Goal: Task Accomplishment & Management: Manage account settings

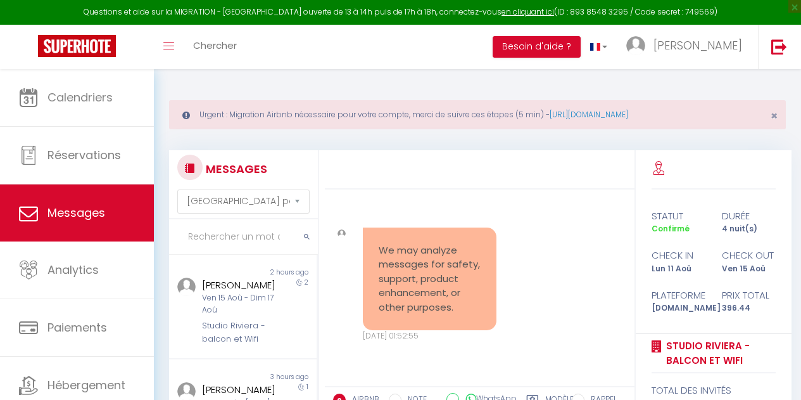
select select "message"
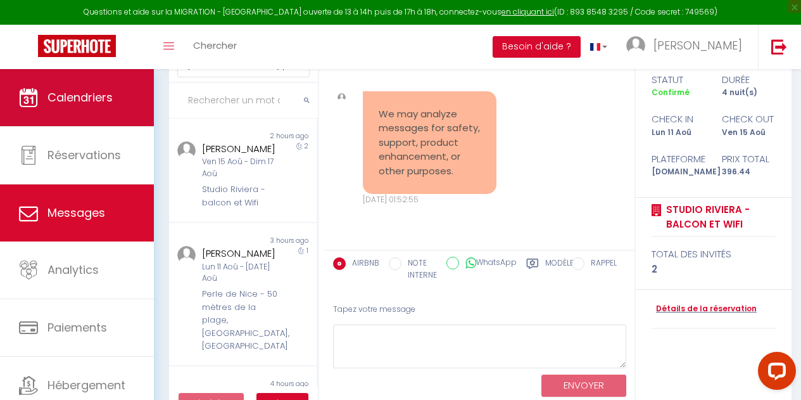
scroll to position [3709, 0]
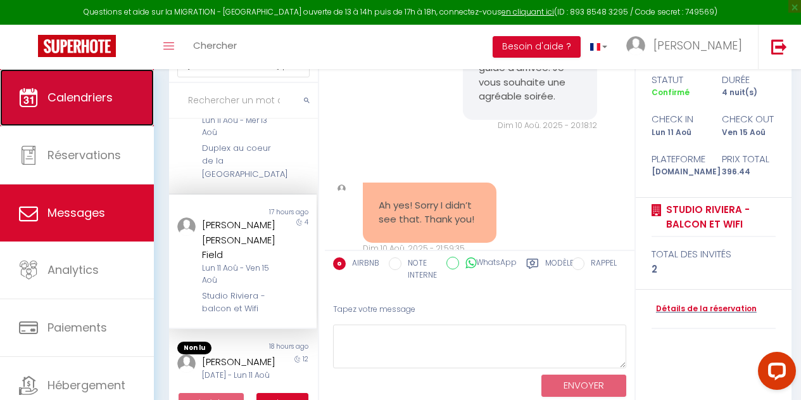
click at [106, 103] on span "Calendriers" at bounding box center [80, 97] width 65 height 16
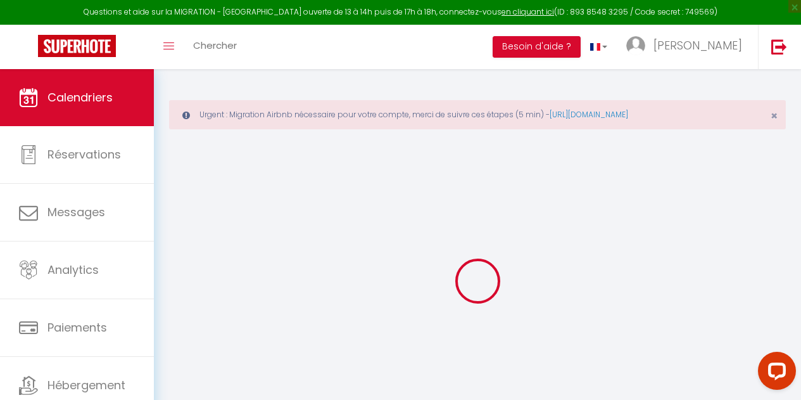
select select
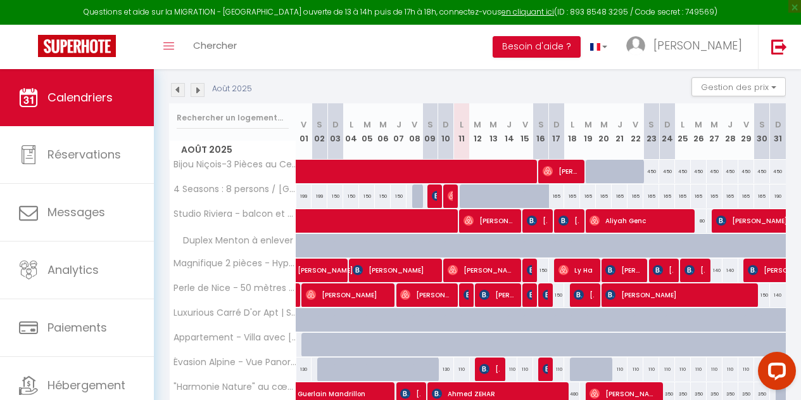
scroll to position [184, 0]
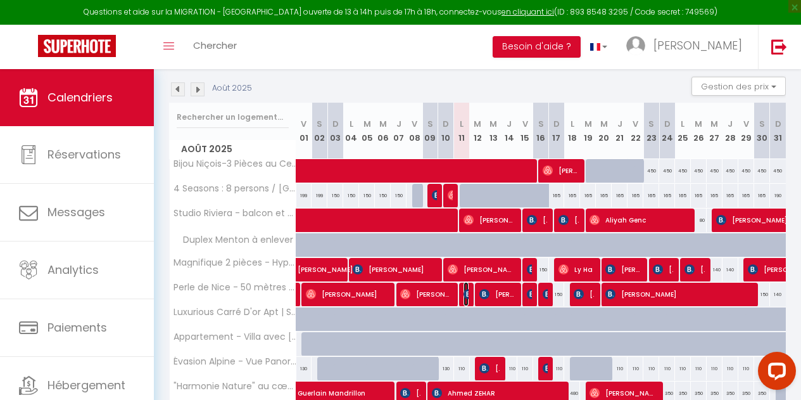
click at [464, 294] on img at bounding box center [469, 294] width 10 height 10
select select "OK"
select select "KO"
select select "0"
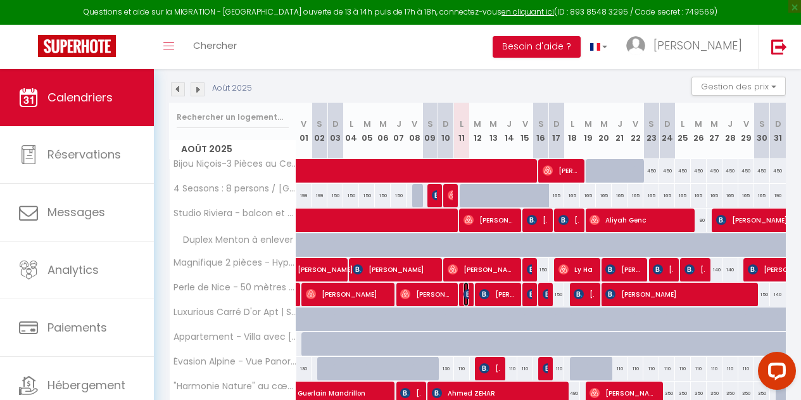
select select "1"
select select
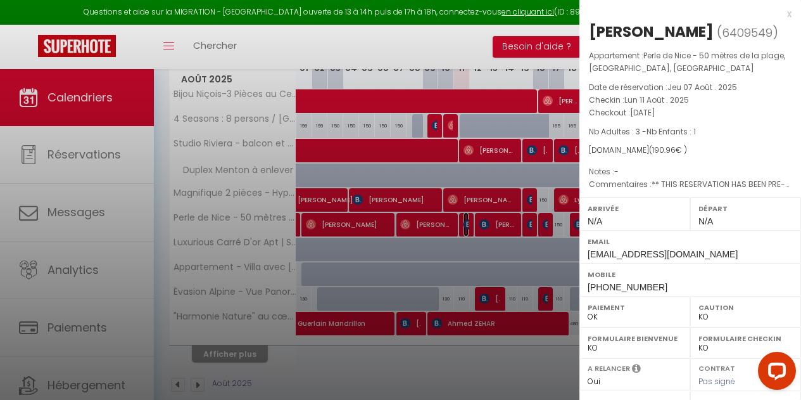
scroll to position [254, 0]
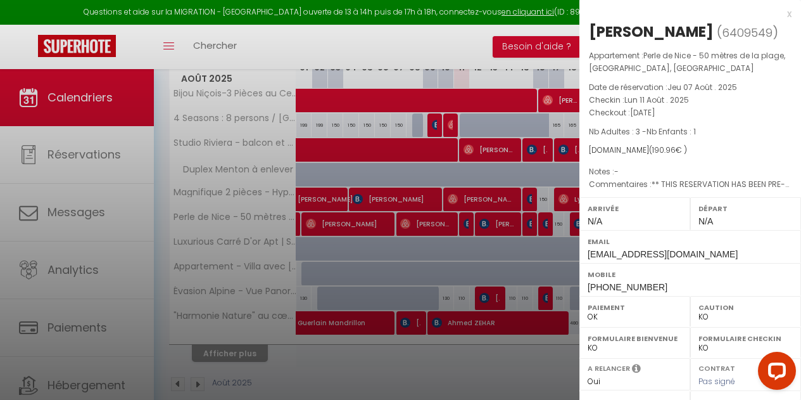
click at [780, 11] on div "x" at bounding box center [686, 13] width 212 height 15
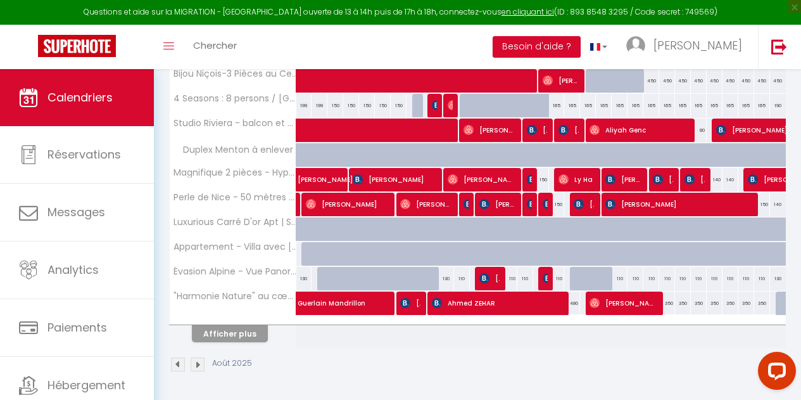
scroll to position [283, 0]
click at [236, 331] on button "Afficher plus" at bounding box center [230, 333] width 76 height 17
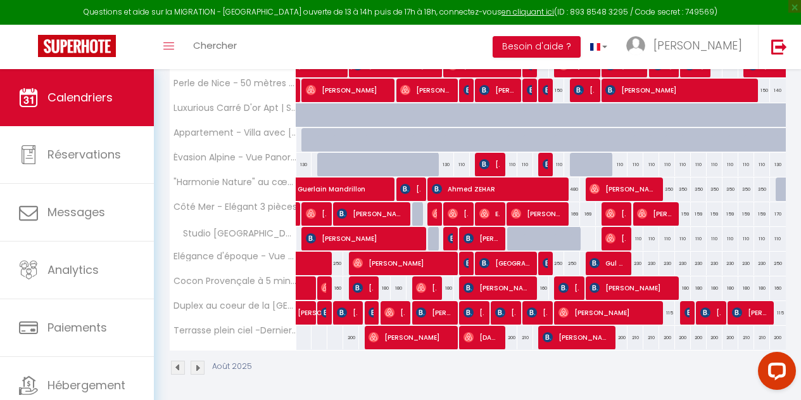
scroll to position [400, 0]
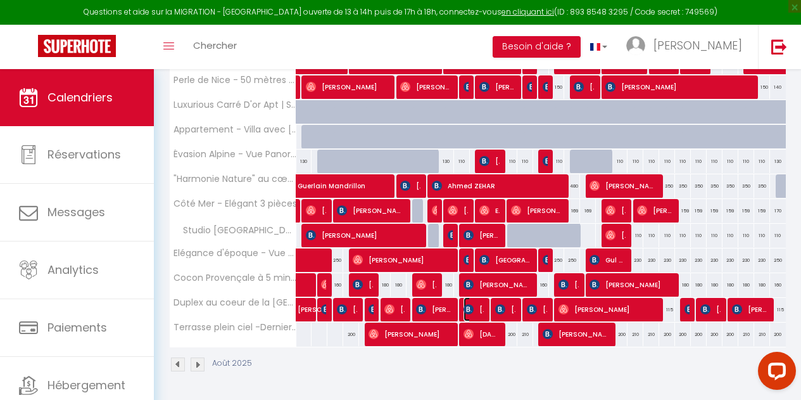
click at [464, 304] on img at bounding box center [469, 309] width 10 height 10
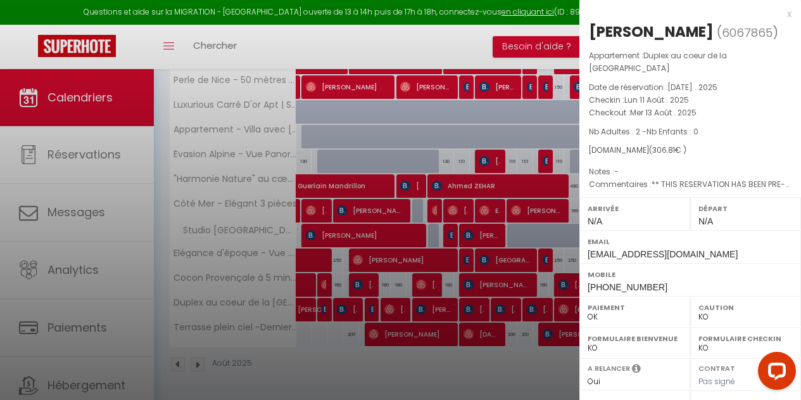
click at [780, 12] on div "x" at bounding box center [686, 13] width 212 height 15
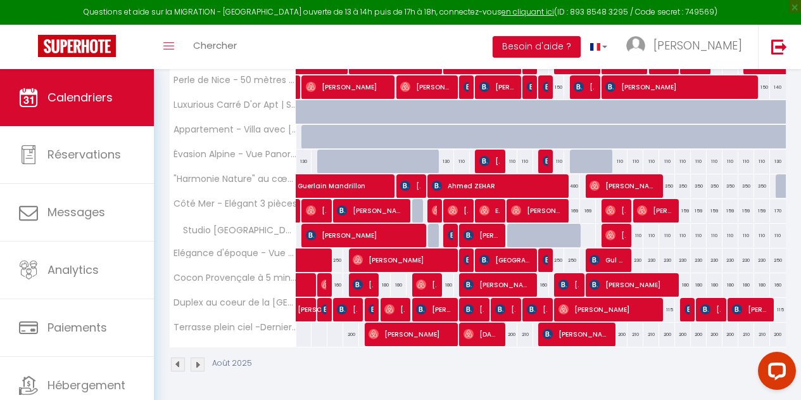
scroll to position [399, 0]
click at [464, 279] on img at bounding box center [469, 284] width 10 height 10
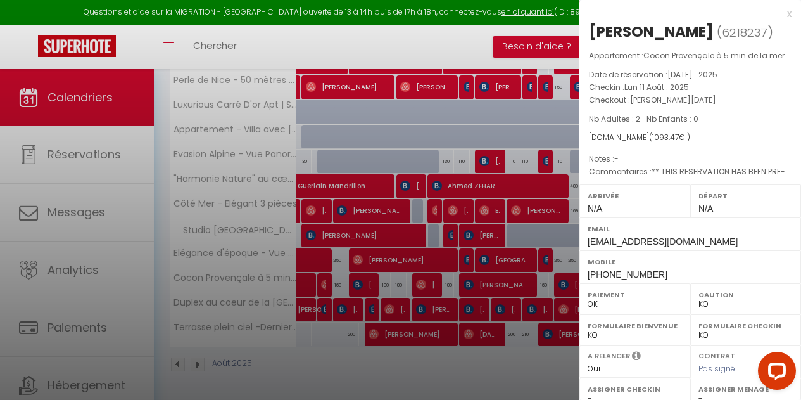
click at [779, 13] on div "x" at bounding box center [686, 13] width 212 height 15
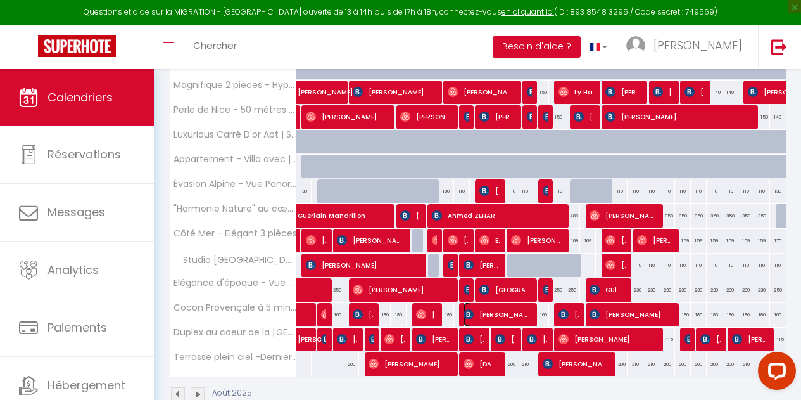
scroll to position [360, 0]
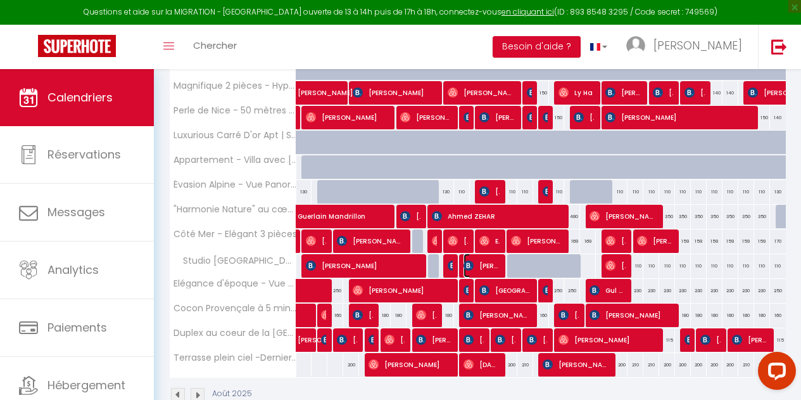
click at [466, 267] on img at bounding box center [469, 265] width 10 height 10
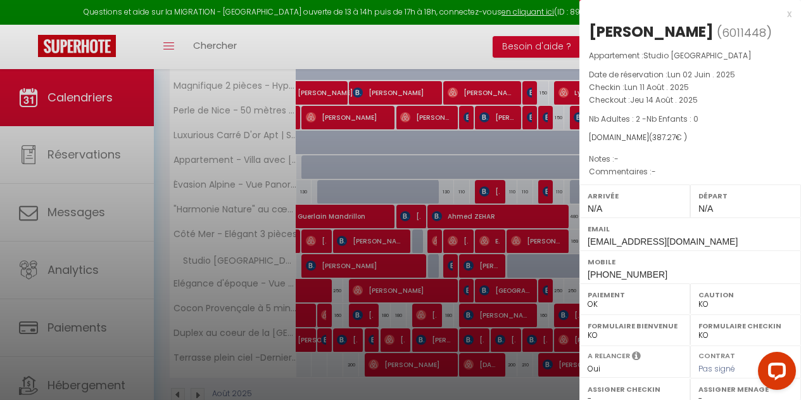
click at [779, 15] on div "x" at bounding box center [686, 13] width 212 height 15
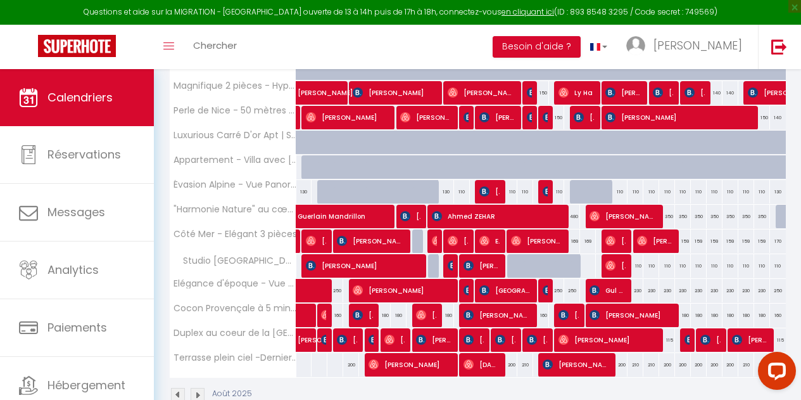
scroll to position [0, 0]
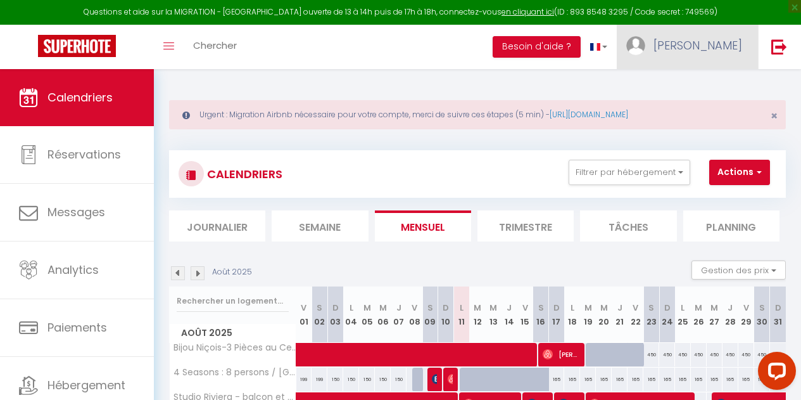
click at [730, 41] on span "[PERSON_NAME]" at bounding box center [698, 45] width 89 height 16
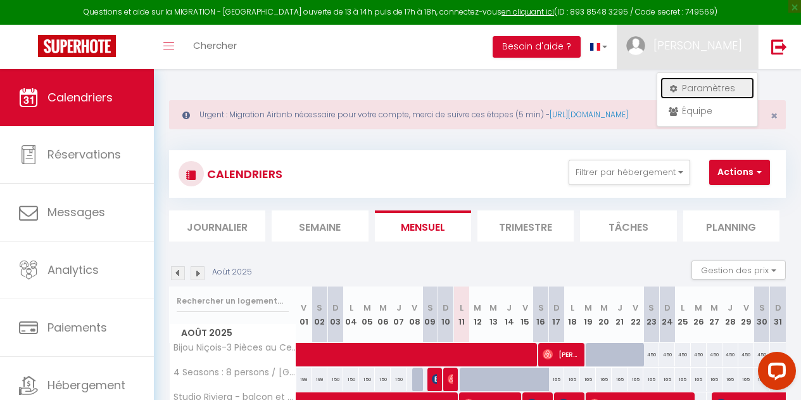
click at [711, 87] on link "Paramètres" at bounding box center [708, 88] width 94 height 22
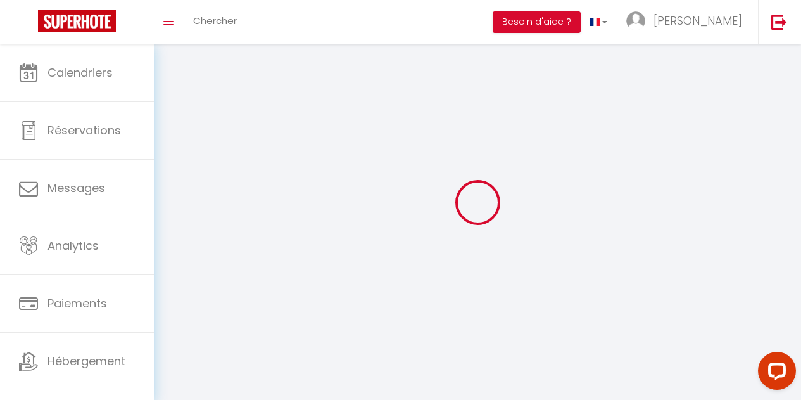
type input "[PERSON_NAME]"
type input "Ivanova"
type input "[PHONE_NUMBER]"
type input "[STREET_ADDRESS]"
type input "06200"
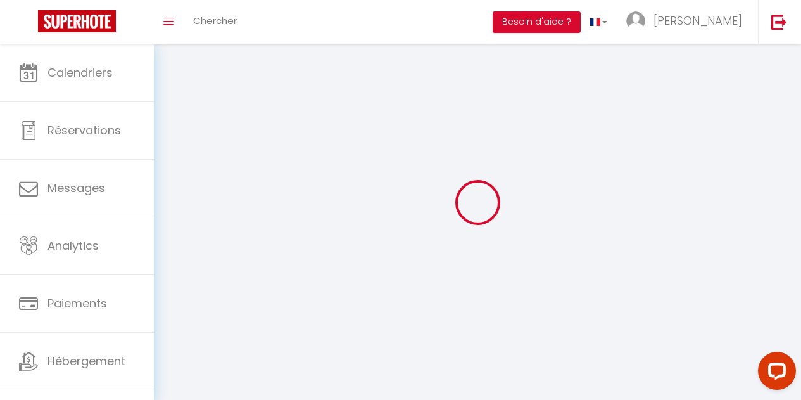
type input "Nice"
type input "WcNGKmrqWQjDUsqyGriG0DmW5"
type input "gkk1TOEwQdbRSqYddyEyAEKai"
type input "[URL][DOMAIN_NAME]"
select select "28"
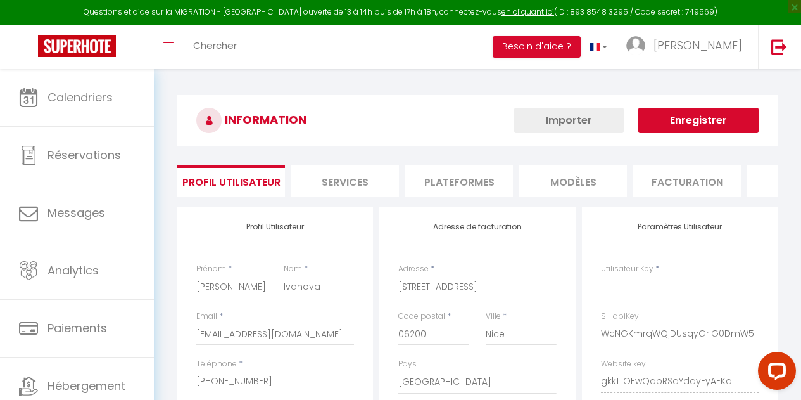
type input "WcNGKmrqWQjDUsqyGriG0DmW5"
type input "gkk1TOEwQdbRSqYddyEyAEKai"
type input "[URL][DOMAIN_NAME]"
select select "fr"
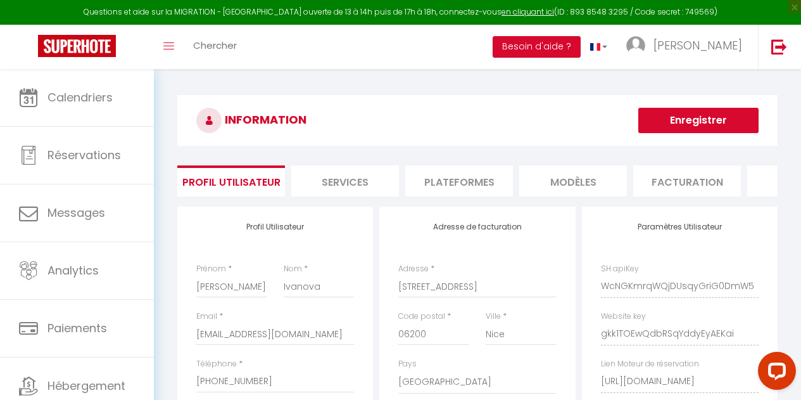
click at [485, 187] on li "Plateformes" at bounding box center [459, 180] width 108 height 31
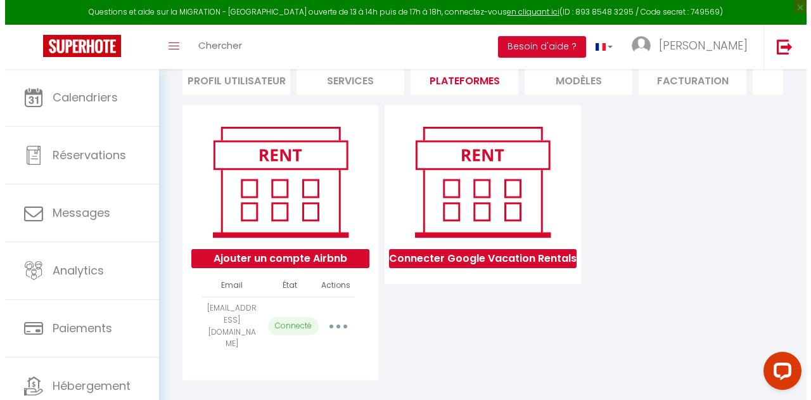
scroll to position [103, 0]
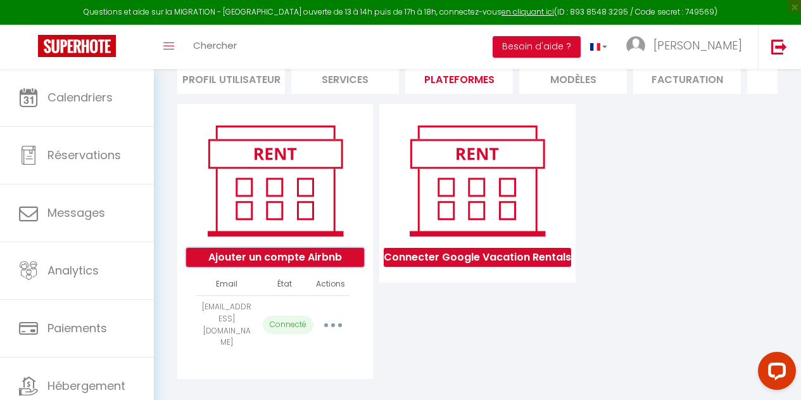
click at [284, 267] on button "Ajouter un compte Airbnb" at bounding box center [275, 257] width 178 height 19
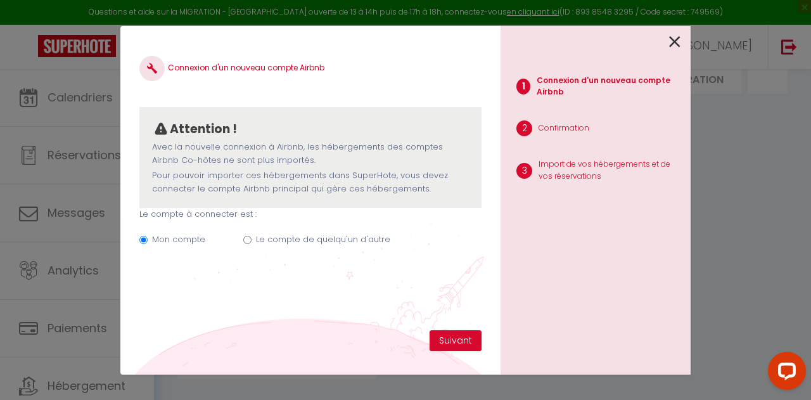
click at [248, 241] on input "Le compte de quelqu'un d'autre" at bounding box center [247, 240] width 8 height 8
radio input "true"
radio input "false"
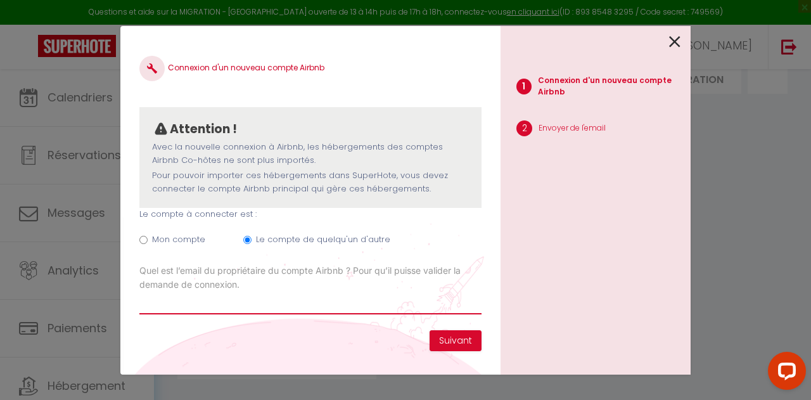
click at [391, 310] on input "Email connexion Airbnb" at bounding box center [310, 302] width 342 height 23
click at [372, 310] on input "vinco" at bounding box center [310, 302] width 342 height 23
type input "[EMAIL_ADDRESS][DOMAIN_NAME]"
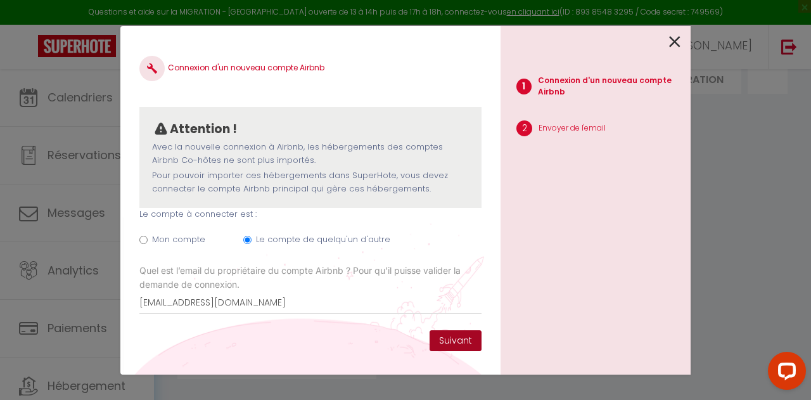
click at [461, 340] on button "Suivant" at bounding box center [456, 341] width 52 height 22
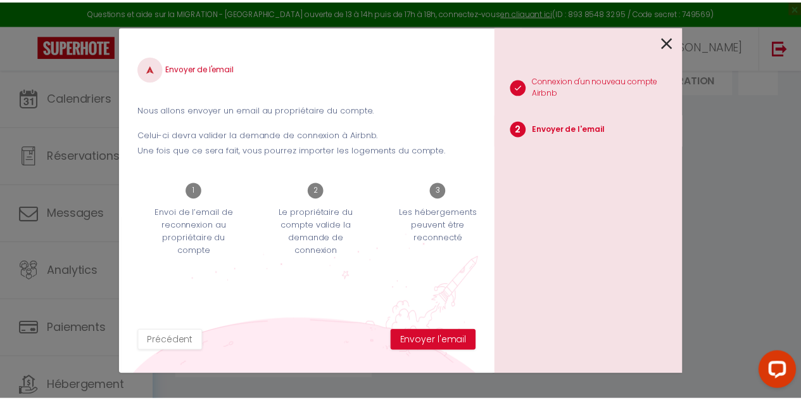
scroll to position [0, 19]
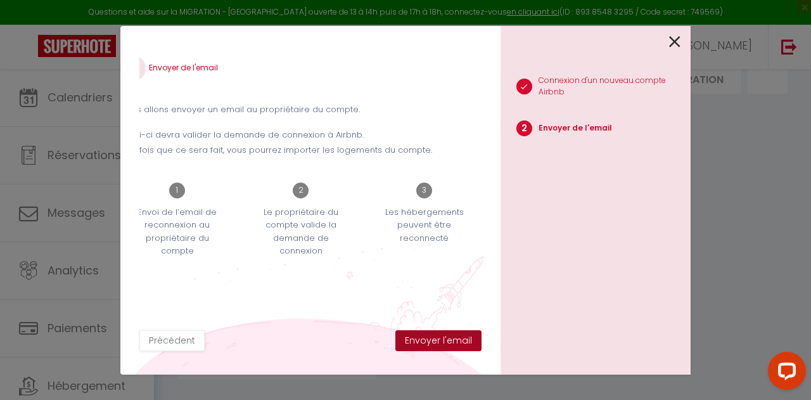
click at [455, 339] on button "Envoyer l'email" at bounding box center [438, 341] width 86 height 22
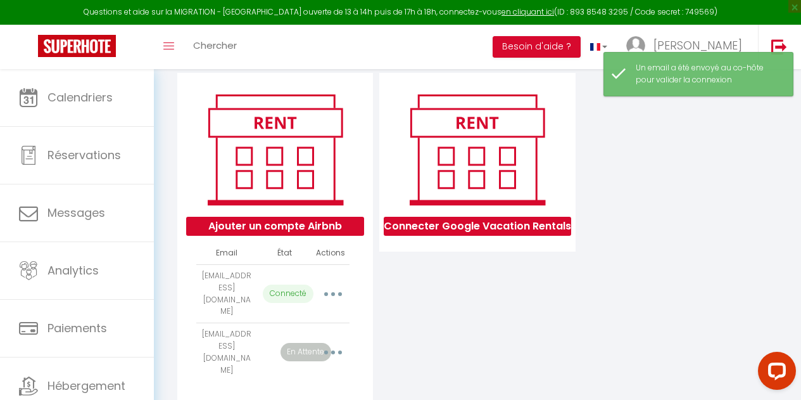
scroll to position [162, 0]
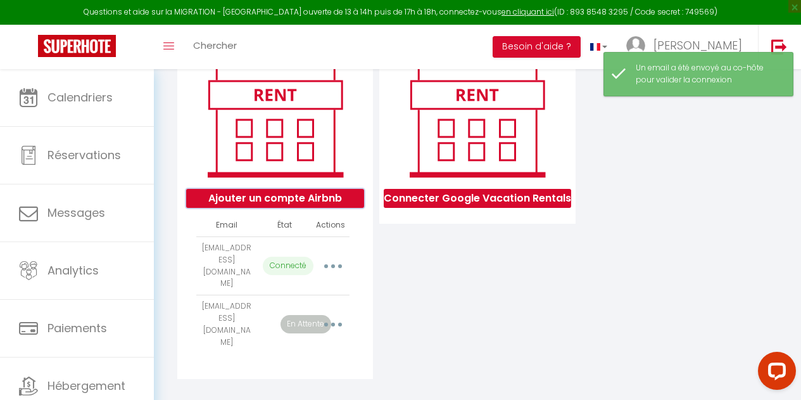
click at [329, 206] on button "Ajouter un compte Airbnb" at bounding box center [275, 198] width 178 height 19
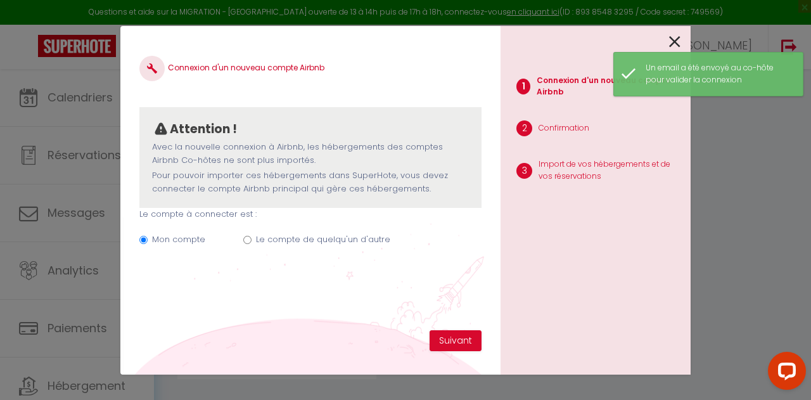
click at [301, 240] on label "Le compte de quelqu'un d'autre" at bounding box center [323, 239] width 134 height 13
click at [251, 240] on input "Le compte de quelqu'un d'autre" at bounding box center [247, 240] width 8 height 8
radio input "true"
radio input "false"
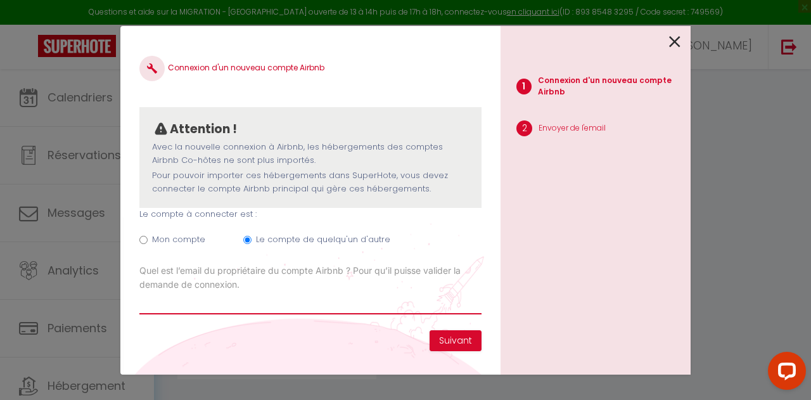
click at [273, 304] on input "Email connexion Airbnb" at bounding box center [310, 302] width 342 height 23
type input "[EMAIL_ADDRESS][DOMAIN_NAME]"
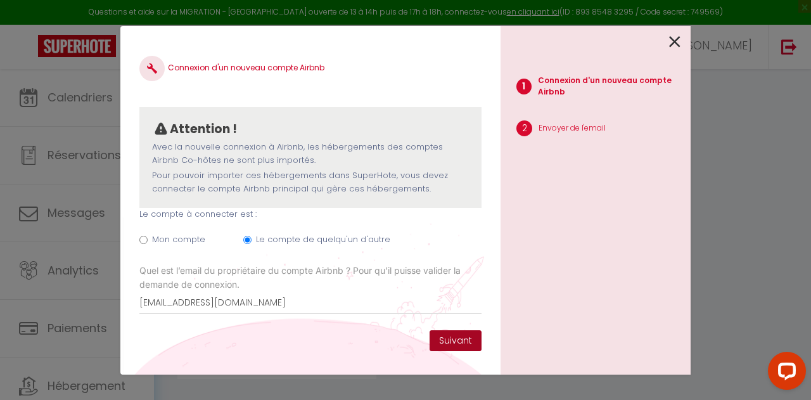
click at [443, 333] on button "Suivant" at bounding box center [456, 341] width 52 height 22
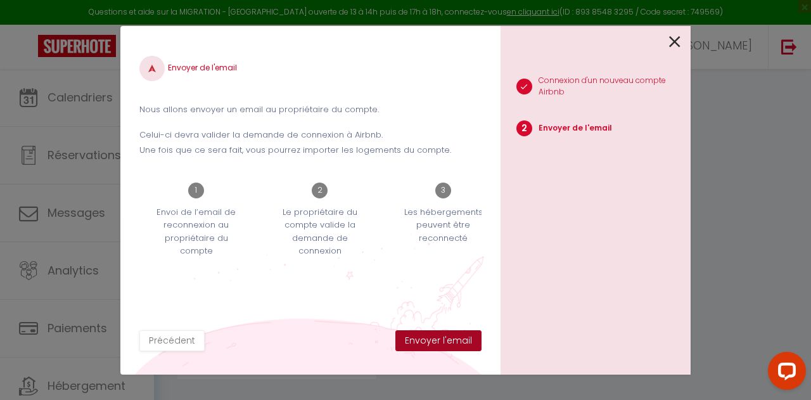
click at [449, 341] on button "Envoyer l'email" at bounding box center [438, 341] width 86 height 22
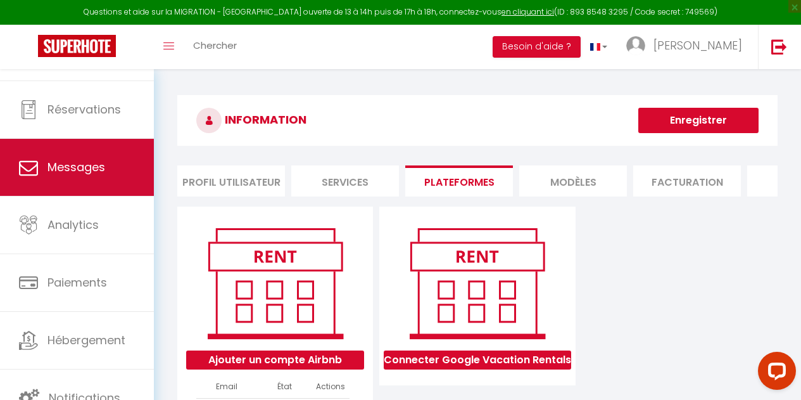
scroll to position [0, 0]
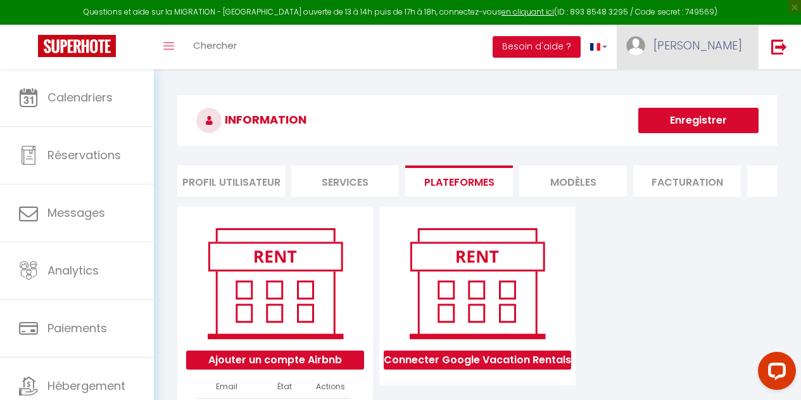
click at [695, 64] on link "[PERSON_NAME]" at bounding box center [687, 47] width 141 height 44
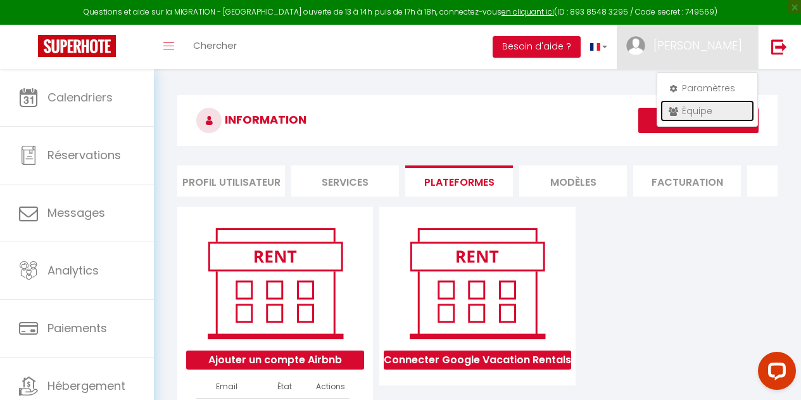
click at [713, 110] on link "Équipe" at bounding box center [708, 111] width 94 height 22
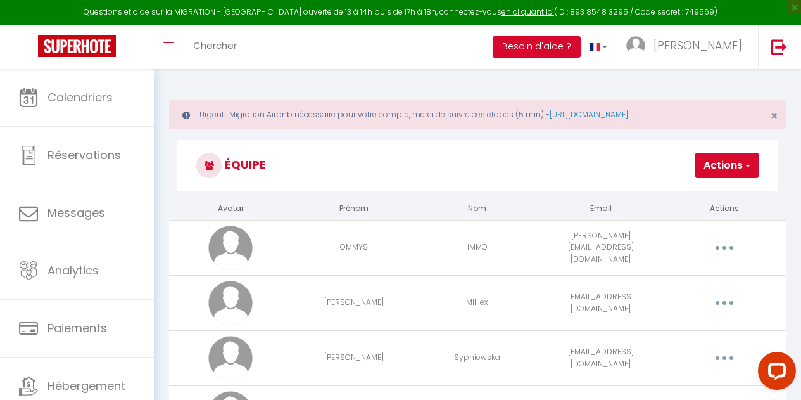
click at [718, 177] on button "Actions" at bounding box center [727, 165] width 63 height 25
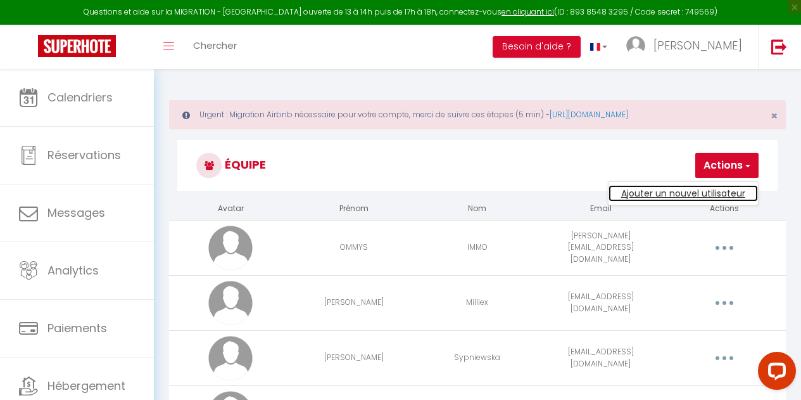
click at [706, 197] on link "Ajouter un nouvel utilisateur" at bounding box center [684, 193] width 150 height 16
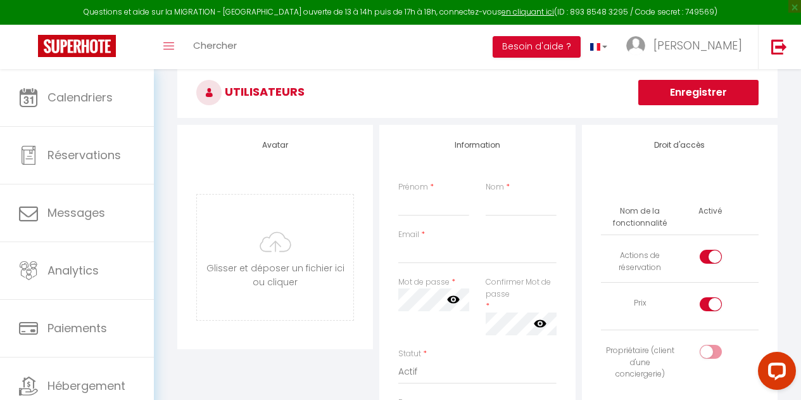
scroll to position [136, 0]
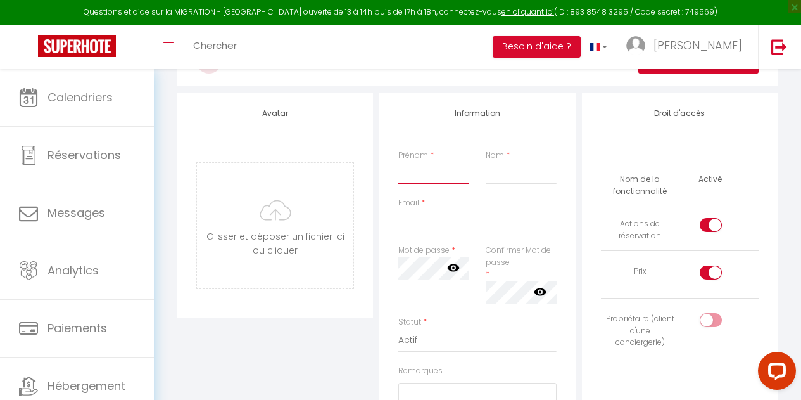
click at [433, 174] on input "Prénom" at bounding box center [433, 173] width 70 height 23
type input "Joy"
click at [528, 177] on input "Nom" at bounding box center [521, 173] width 70 height 23
type input "Merin"
click at [493, 224] on input "Email" at bounding box center [477, 220] width 158 height 23
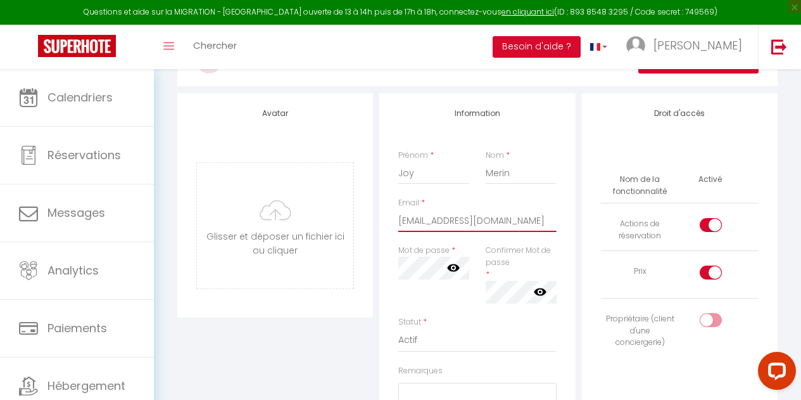
type input "[EMAIL_ADDRESS][DOMAIN_NAME]"
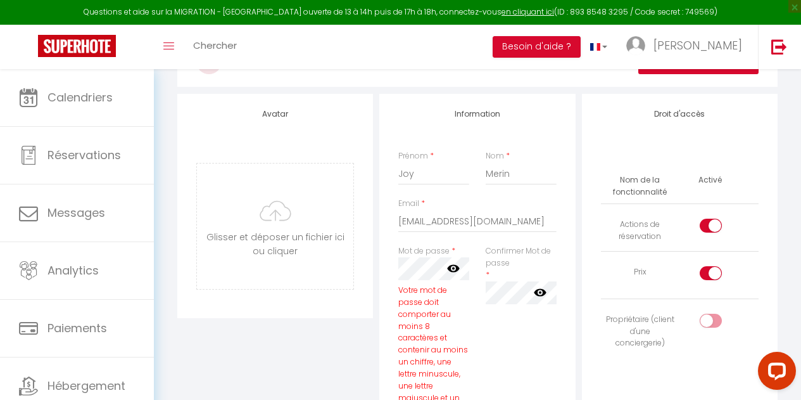
scroll to position [134, 0]
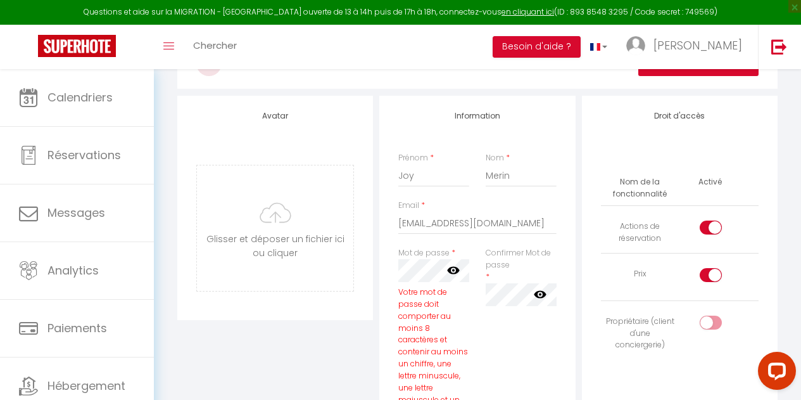
click at [457, 268] on icon at bounding box center [453, 271] width 13 height 8
click at [535, 294] on icon at bounding box center [540, 294] width 13 height 8
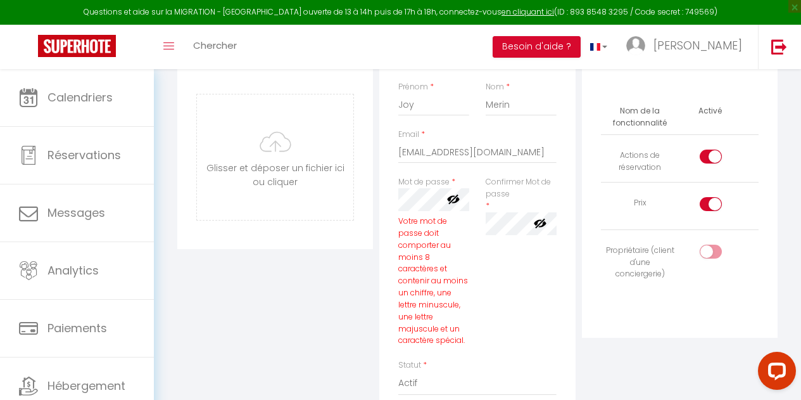
scroll to position [209, 0]
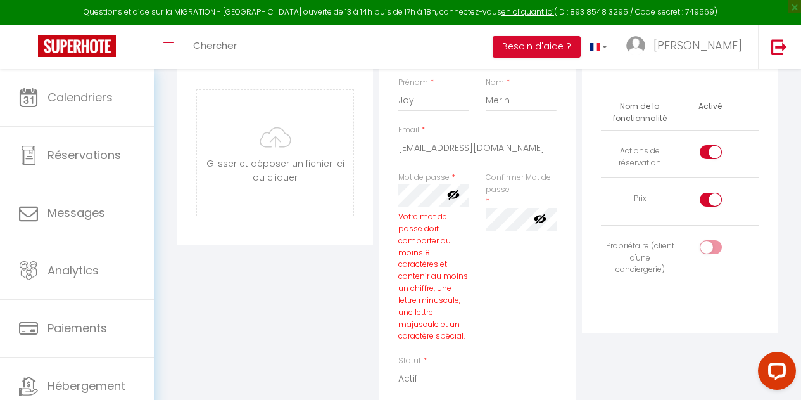
click at [712, 207] on input "checkbox" at bounding box center [722, 202] width 22 height 19
checkbox input "false"
click at [709, 154] on div at bounding box center [711, 152] width 22 height 14
click at [711, 154] on input "checkbox" at bounding box center [722, 154] width 22 height 19
checkbox input "false"
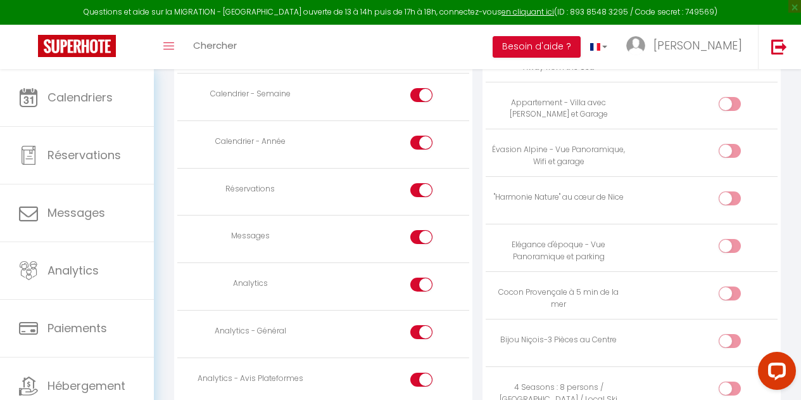
scroll to position [998, 0]
click at [422, 238] on input "checkbox" at bounding box center [432, 238] width 22 height 19
checkbox input "false"
click at [430, 278] on input "checkbox" at bounding box center [432, 286] width 22 height 19
checkbox input "false"
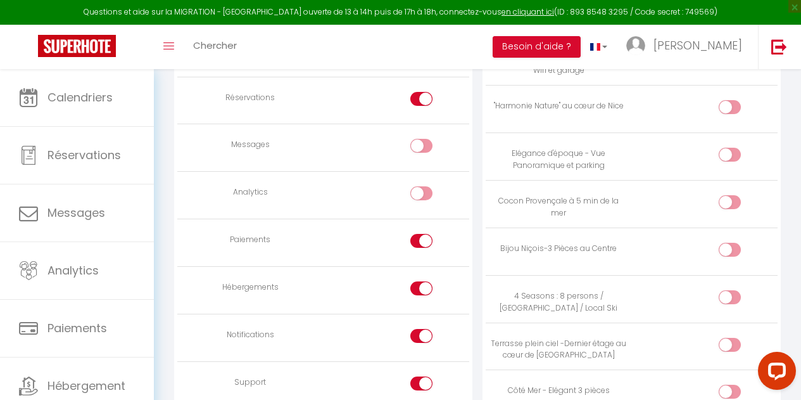
scroll to position [1091, 0]
click at [424, 234] on input "checkbox" at bounding box center [432, 241] width 22 height 19
checkbox input "false"
click at [426, 290] on input "checkbox" at bounding box center [432, 288] width 22 height 19
checkbox input "false"
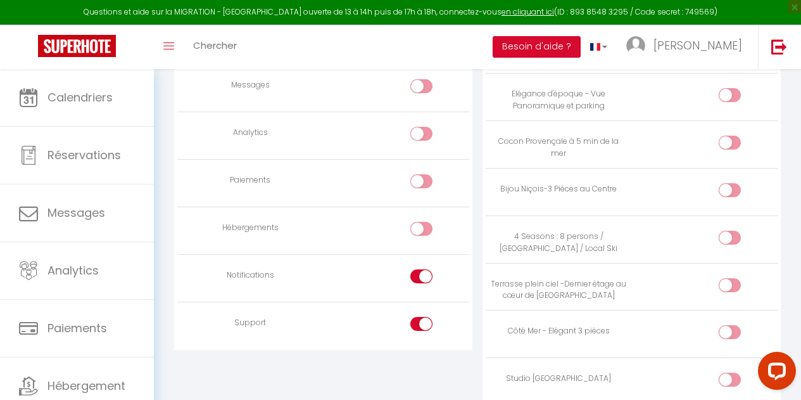
scroll to position [1152, 0]
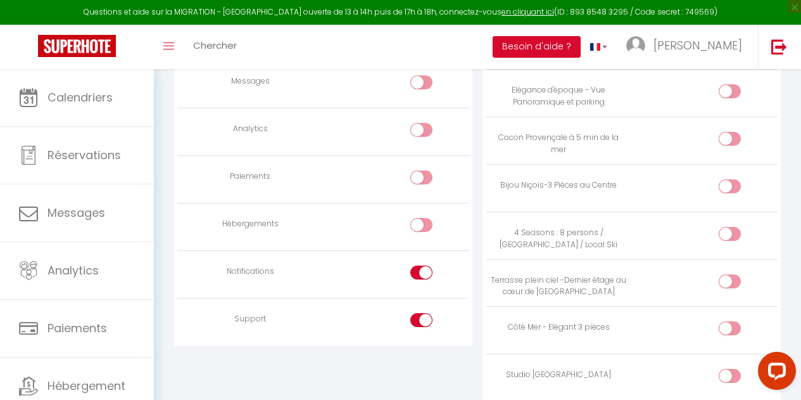
click at [424, 271] on input "checkbox" at bounding box center [432, 274] width 22 height 19
checkbox input "false"
click at [426, 318] on input "checkbox" at bounding box center [432, 322] width 22 height 19
checkbox input "false"
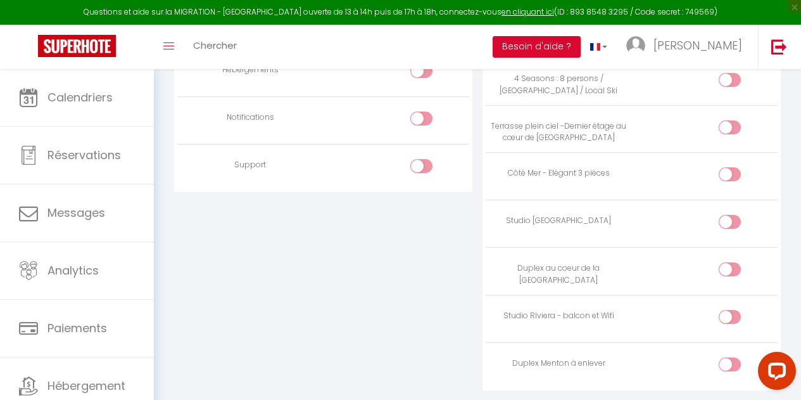
scroll to position [1302, 0]
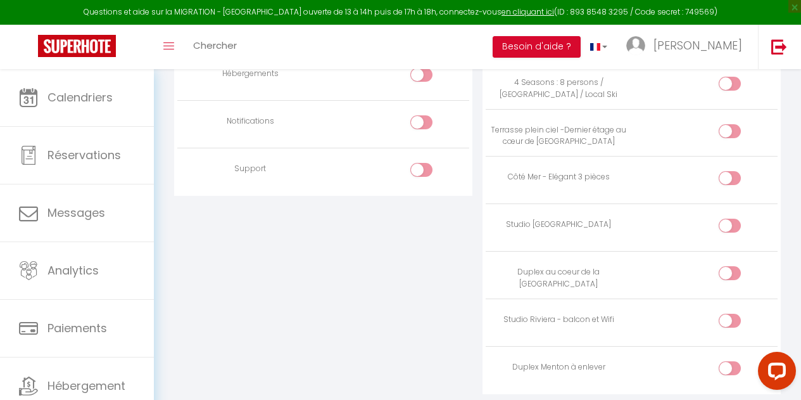
click at [730, 266] on input "checkbox" at bounding box center [741, 275] width 22 height 19
checkbox input "true"
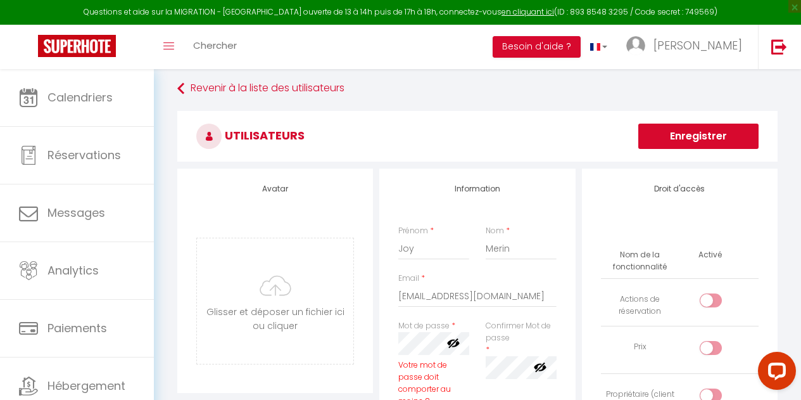
scroll to position [0, 0]
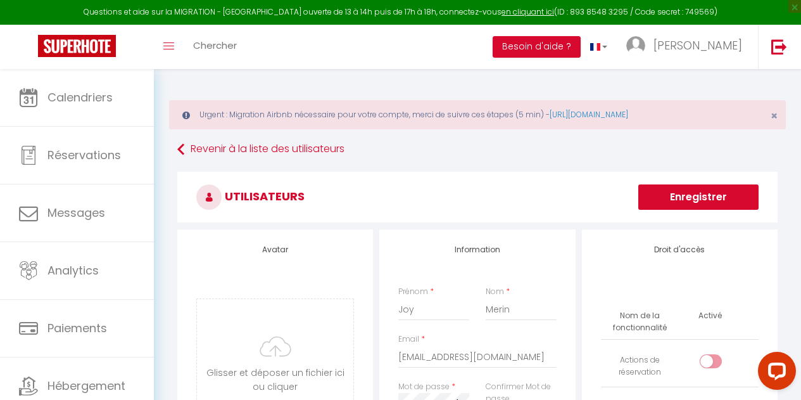
click at [691, 194] on button "Enregistrer" at bounding box center [699, 196] width 120 height 25
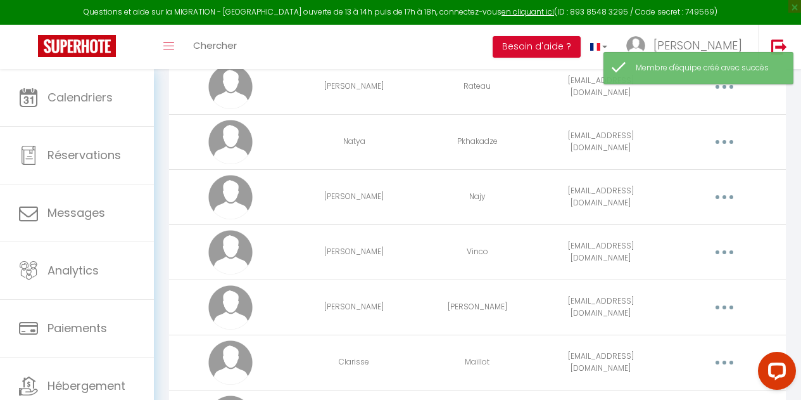
scroll to position [412, 0]
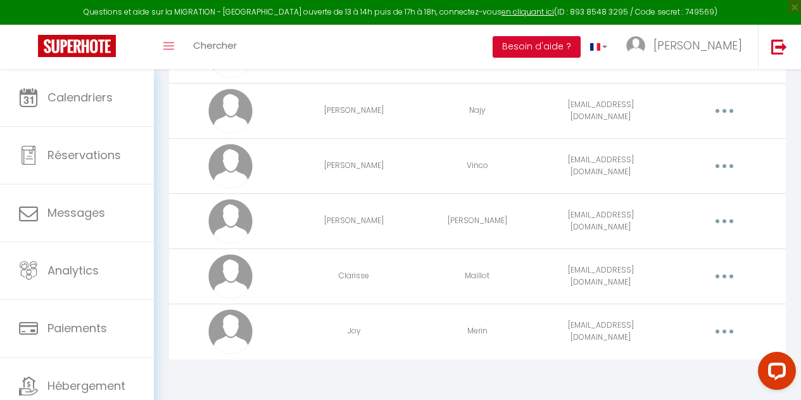
click at [722, 329] on button "button" at bounding box center [725, 331] width 34 height 24
click at [589, 385] on div "Urgent : Migration Airbnb nécessaire pour votre compte, merci de suivre ces éta…" at bounding box center [477, 26] width 647 height 743
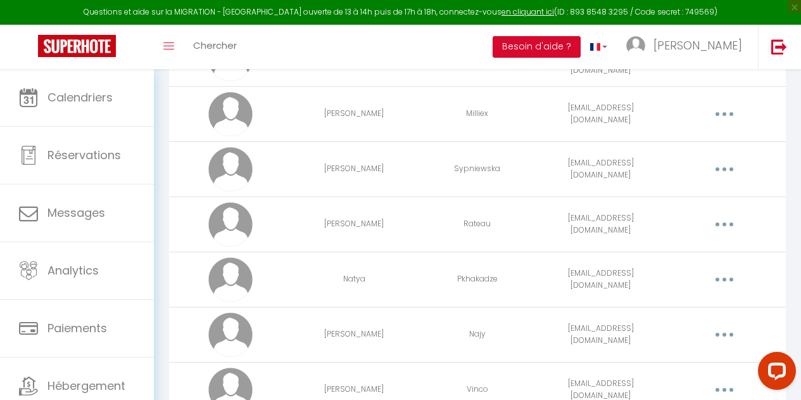
scroll to position [0, 0]
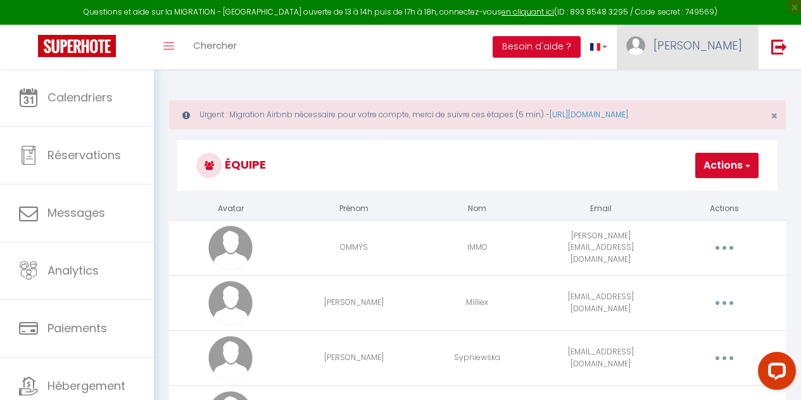
click at [728, 46] on span "[PERSON_NAME]" at bounding box center [698, 45] width 89 height 16
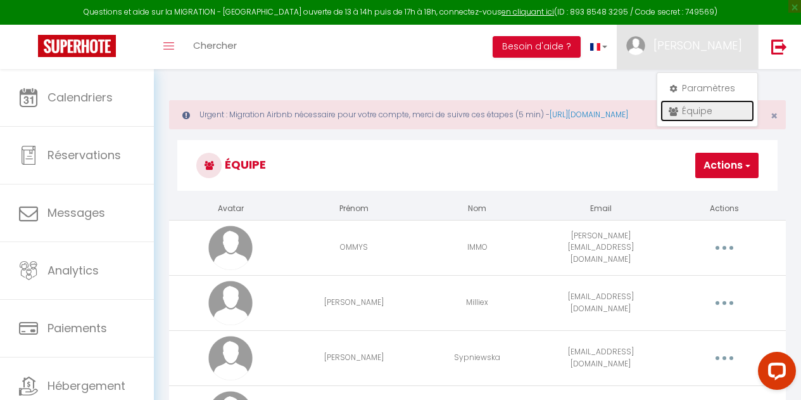
click at [707, 110] on link "Équipe" at bounding box center [708, 111] width 94 height 22
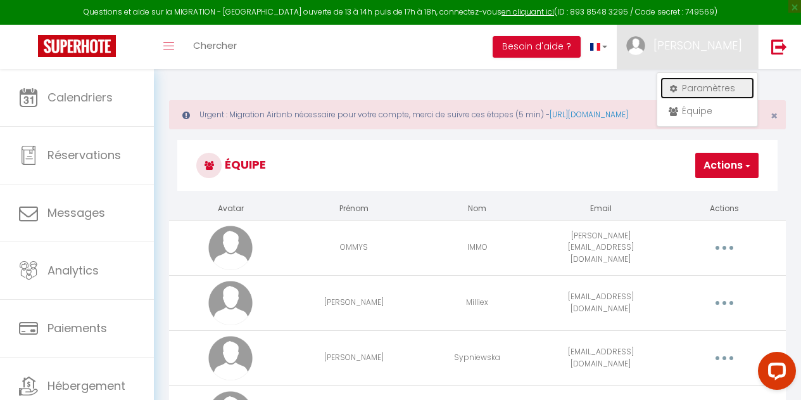
click at [714, 89] on link "Paramètres" at bounding box center [708, 88] width 94 height 22
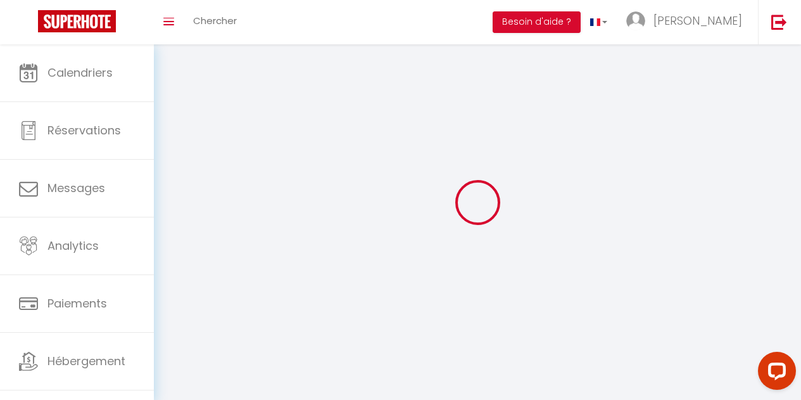
type input "[PERSON_NAME]"
type input "Ivanova"
type input "[PHONE_NUMBER]"
type input "[STREET_ADDRESS]"
type input "06200"
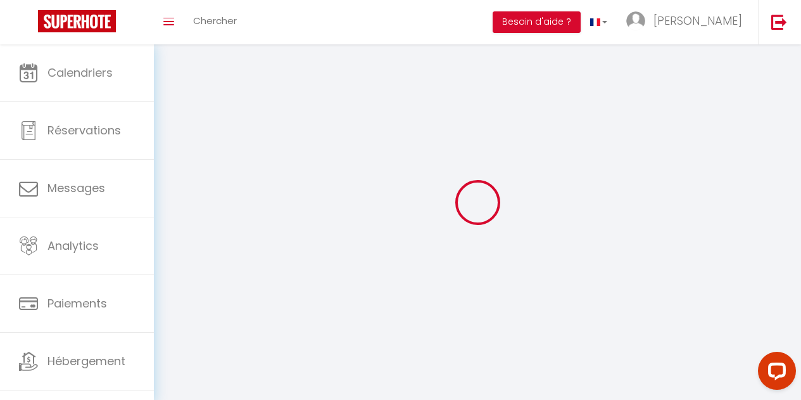
type input "Nice"
type input "WcNGKmrqWQjDUsqyGriG0DmW5"
type input "gkk1TOEwQdbRSqYddyEyAEKai"
type input "[URL][DOMAIN_NAME]"
select select "28"
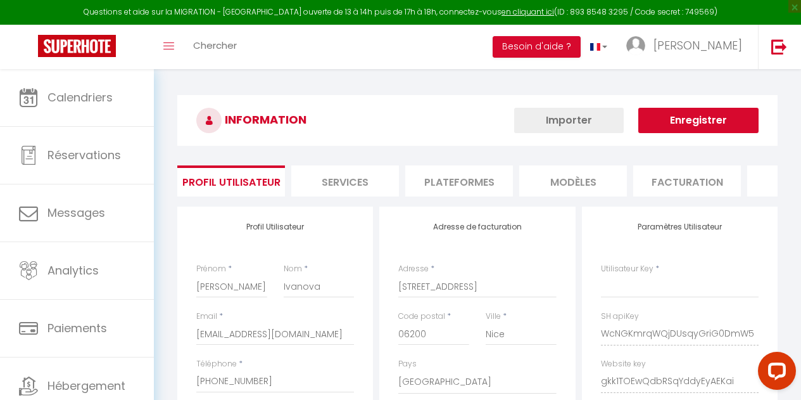
type input "WcNGKmrqWQjDUsqyGriG0DmW5"
type input "gkk1TOEwQdbRSqYddyEyAEKai"
type input "[URL][DOMAIN_NAME]"
select select "fr"
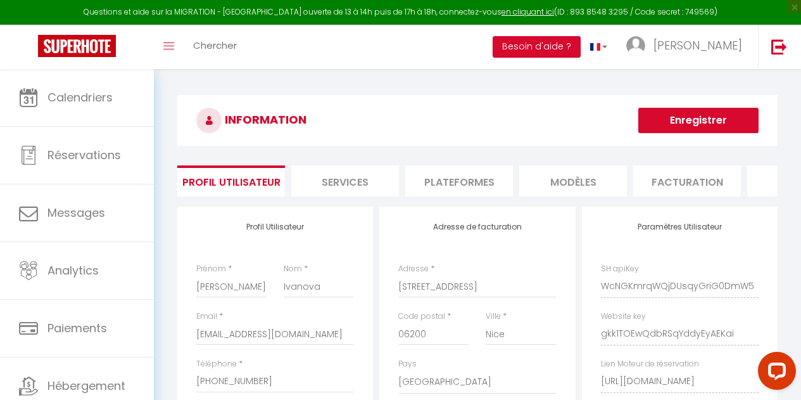
click at [473, 182] on li "Plateformes" at bounding box center [459, 180] width 108 height 31
